Goal: Find specific page/section: Find specific page/section

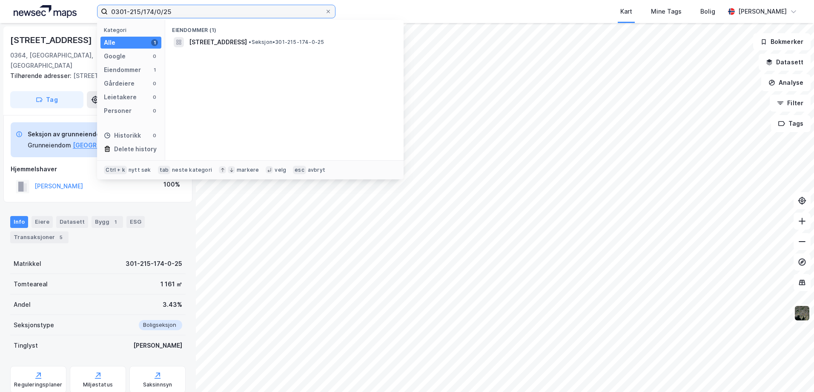
drag, startPoint x: 178, startPoint y: 12, endPoint x: 29, endPoint y: 11, distance: 148.6
click at [29, 11] on div "0301-215/174/0/25 Kategori Alle 1 Google 0 Eiendommer 1 Gårdeiere 0 Leietakere …" at bounding box center [407, 11] width 814 height 23
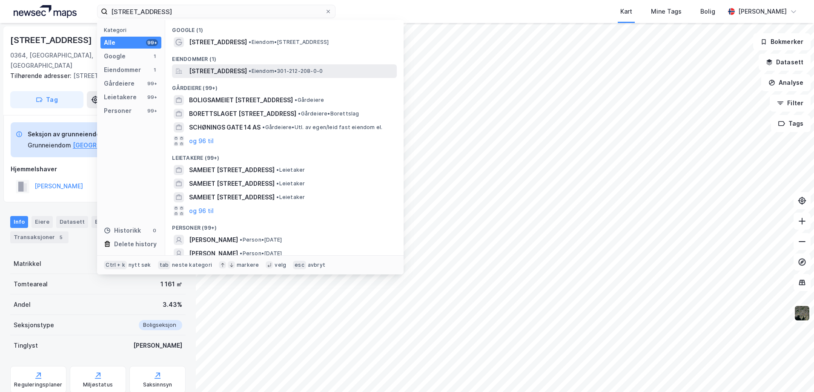
click at [228, 72] on span "[STREET_ADDRESS]" at bounding box center [218, 71] width 58 height 10
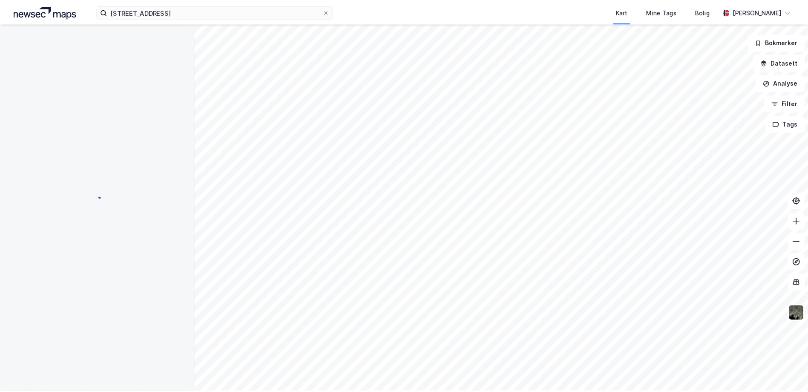
scroll to position [1, 0]
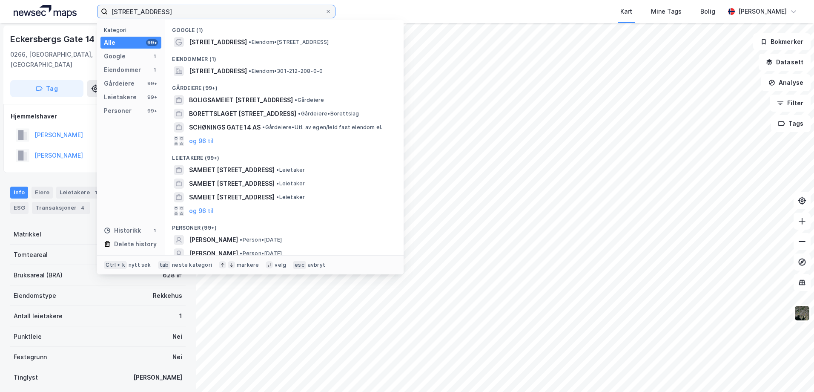
drag, startPoint x: 185, startPoint y: 15, endPoint x: 54, endPoint y: 19, distance: 130.3
click at [54, 19] on div "eckersbergs gate 14 Kategori Alle 99+ Google 1 Eiendommer 1 Gårdeiere 99+ Leiet…" at bounding box center [407, 11] width 814 height 23
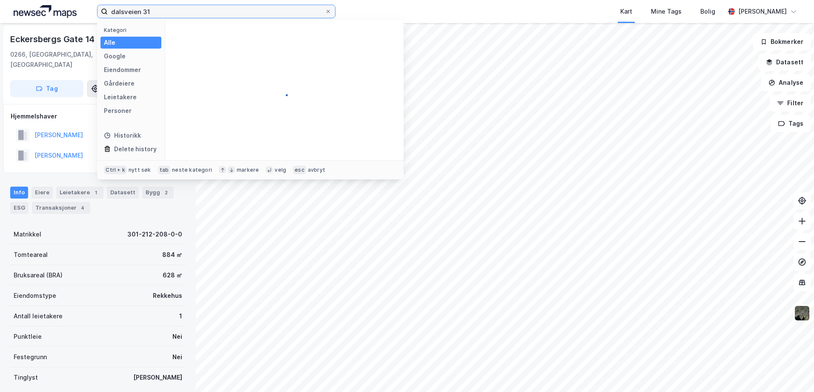
type input "dalsveien 31H"
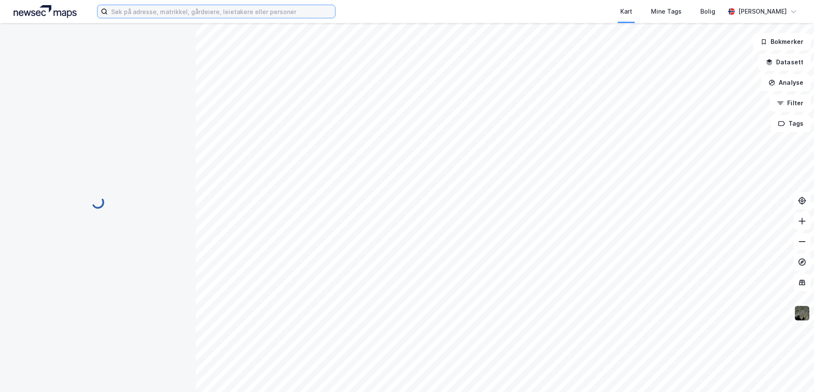
click at [143, 12] on input at bounding box center [221, 11] width 227 height 13
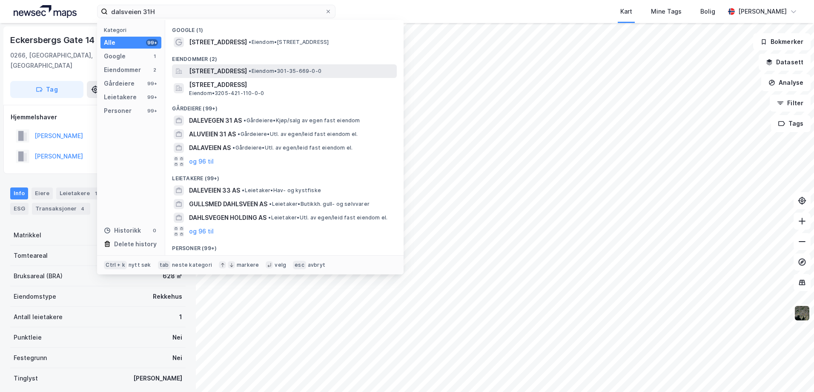
click at [199, 72] on span "[STREET_ADDRESS]" at bounding box center [218, 71] width 58 height 10
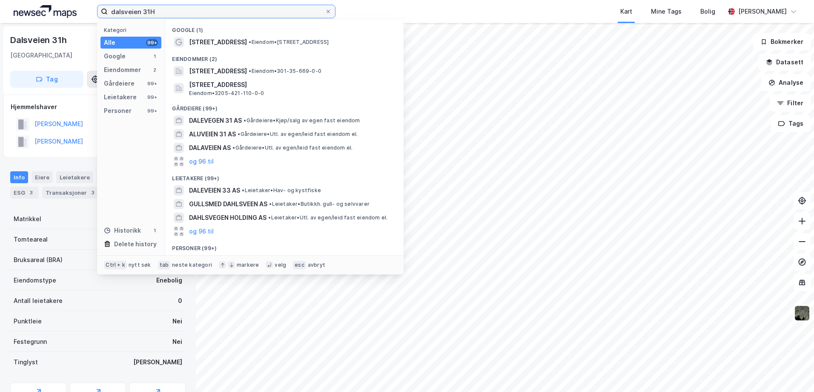
drag, startPoint x: 178, startPoint y: 6, endPoint x: 100, endPoint y: 15, distance: 78.9
click at [97, 14] on div "dalsveien 31H Kategori Alle 99+ Google 1 Eiendommer 2 Gårdeiere 99+ Leietakere …" at bounding box center [407, 11] width 814 height 23
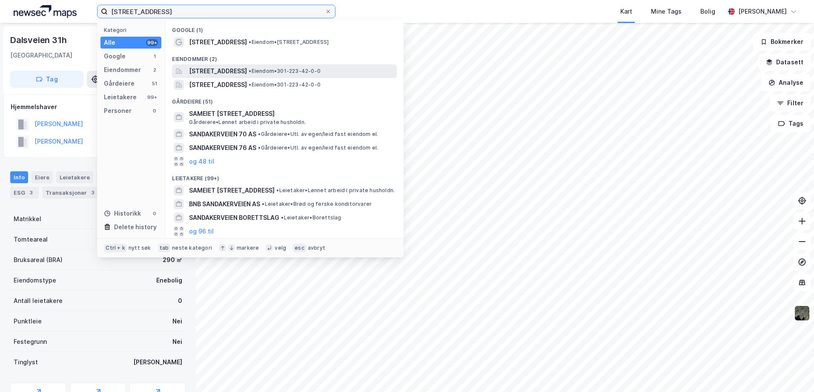
type input "[STREET_ADDRESS]"
click at [231, 71] on span "[STREET_ADDRESS]" at bounding box center [218, 71] width 58 height 10
